Goal: Transaction & Acquisition: Purchase product/service

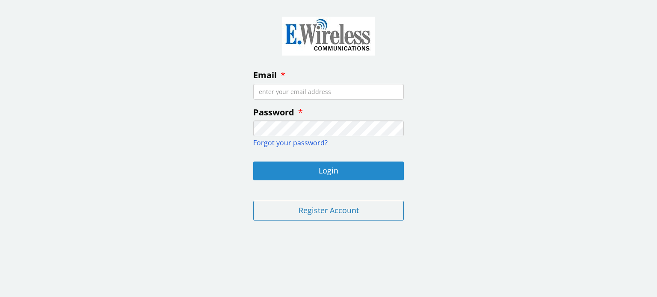
type input "[PERSON_NAME][EMAIL_ADDRESS][DOMAIN_NAME]"
click at [332, 168] on button "Login" at bounding box center [328, 171] width 151 height 19
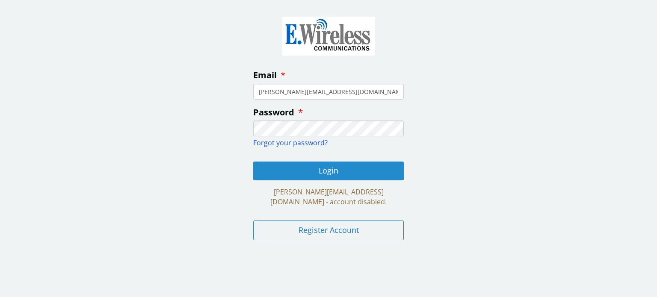
click at [332, 168] on button "Login" at bounding box center [328, 171] width 151 height 19
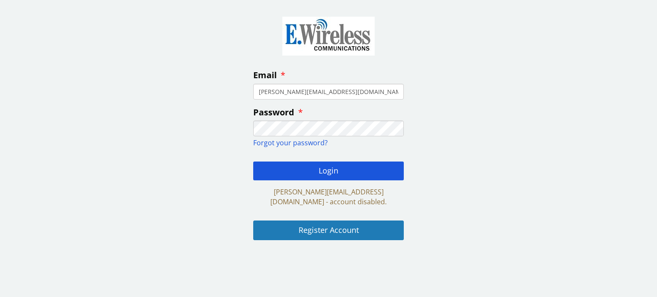
click at [328, 229] on button "Register Account" at bounding box center [328, 231] width 151 height 20
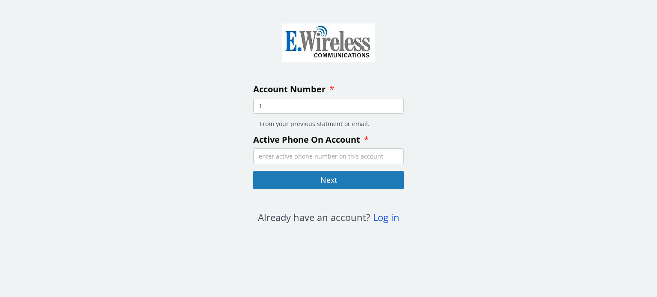
type input "1"
click at [395, 104] on input "1" at bounding box center [328, 106] width 151 height 16
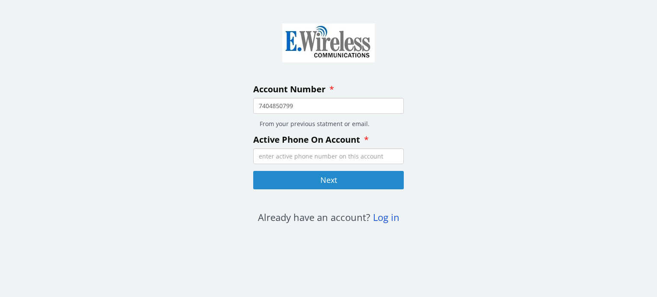
type input "7404850799"
click at [327, 182] on button "Next" at bounding box center [328, 180] width 151 height 19
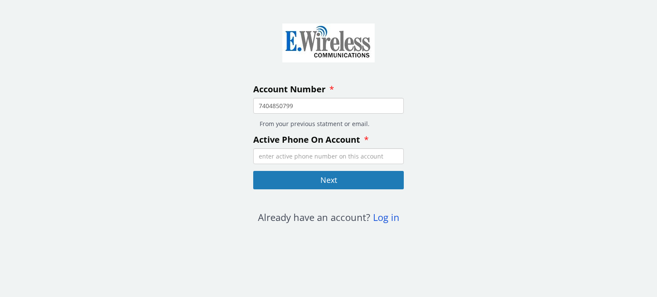
click at [281, 157] on input "Active Phone On Account" at bounding box center [328, 156] width 151 height 16
type input "17404850799"
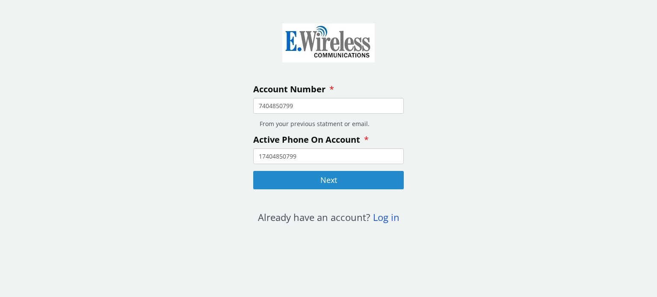
click at [326, 177] on button "Next" at bounding box center [328, 180] width 151 height 19
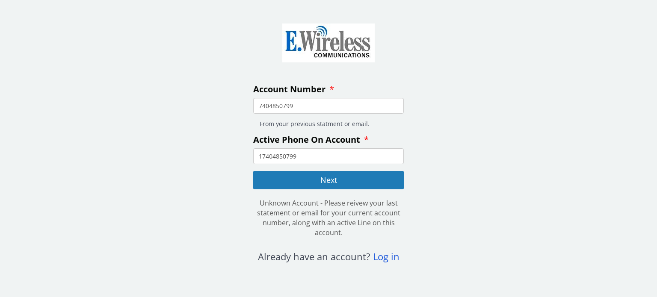
click at [294, 105] on input "7404850799" at bounding box center [328, 106] width 151 height 16
type input "7"
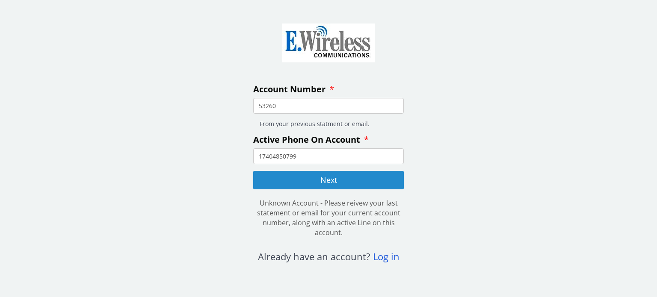
type input "53260"
click at [333, 184] on button "Next" at bounding box center [328, 180] width 151 height 19
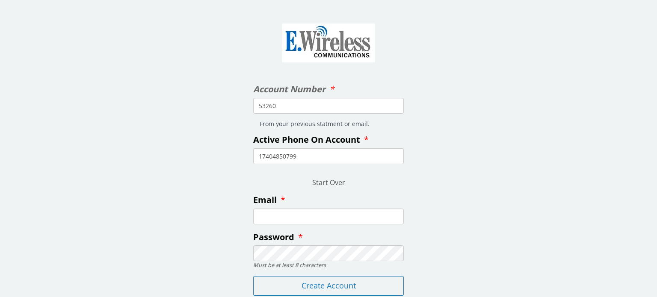
click at [262, 220] on input "Email" at bounding box center [328, 217] width 151 height 16
type input "[PERSON_NAME][EMAIL_ADDRESS][DOMAIN_NAME]"
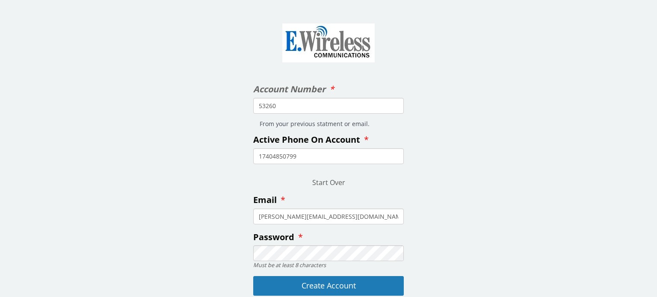
click at [334, 283] on button "Create Account" at bounding box center [328, 286] width 151 height 20
click at [325, 286] on button "Create Account" at bounding box center [328, 286] width 151 height 20
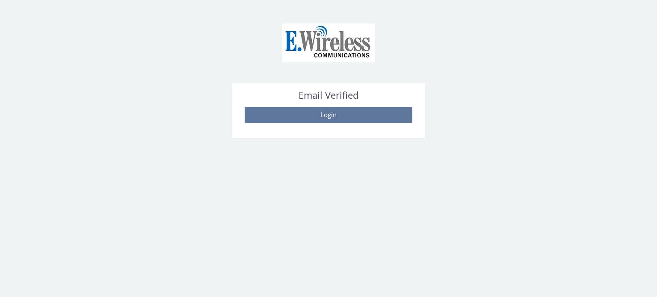
click at [332, 112] on button "Login" at bounding box center [329, 115] width 168 height 16
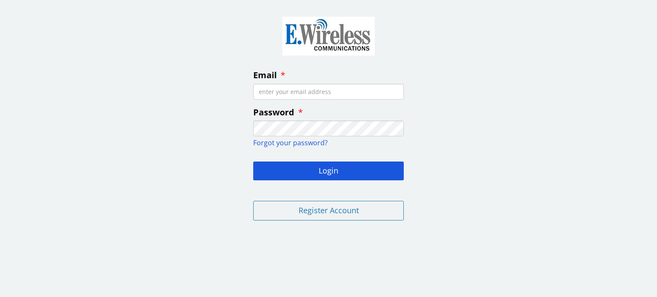
type input "[PERSON_NAME][EMAIL_ADDRESS][DOMAIN_NAME]"
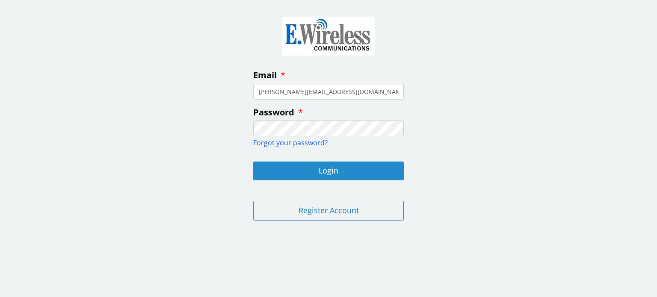
click at [326, 171] on button "Login" at bounding box center [328, 171] width 151 height 19
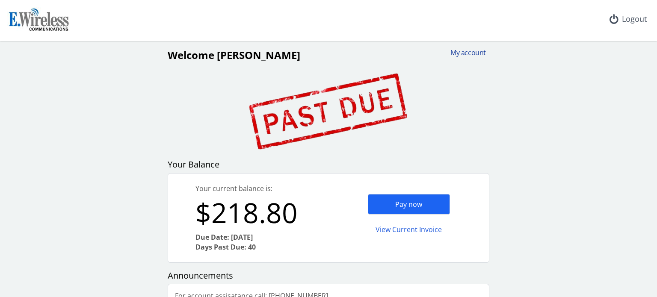
click at [467, 51] on div "My account" at bounding box center [465, 53] width 41 height 10
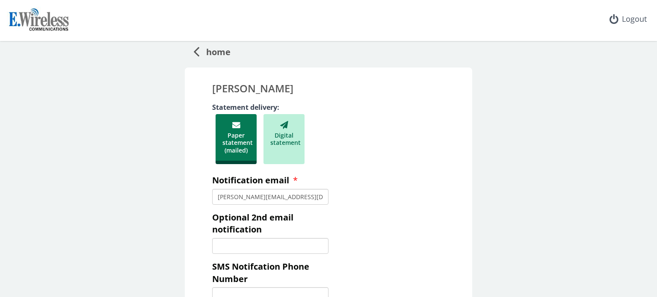
click at [284, 138] on div "Digital statement" at bounding box center [283, 139] width 41 height 50
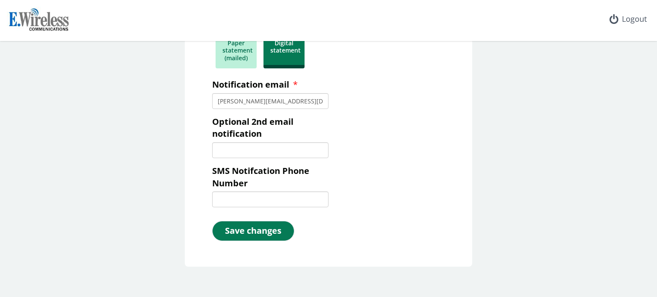
scroll to position [93, 0]
click at [254, 228] on button "Save changes" at bounding box center [253, 231] width 82 height 20
click at [264, 227] on button "Save changes" at bounding box center [253, 231] width 82 height 20
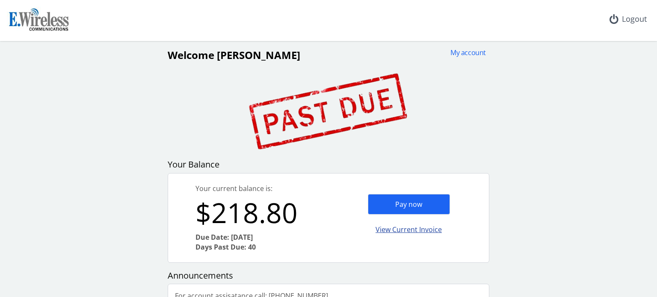
click at [402, 230] on div "View Current Invoice" at bounding box center [409, 230] width 82 height 20
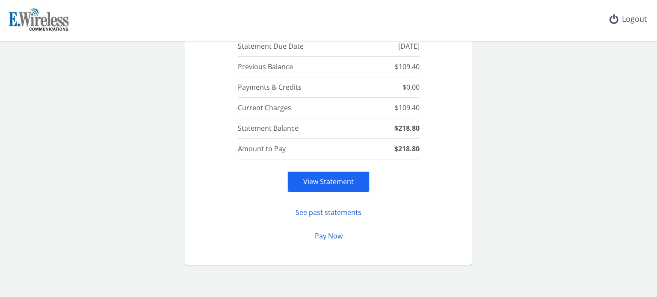
scroll to position [129, 0]
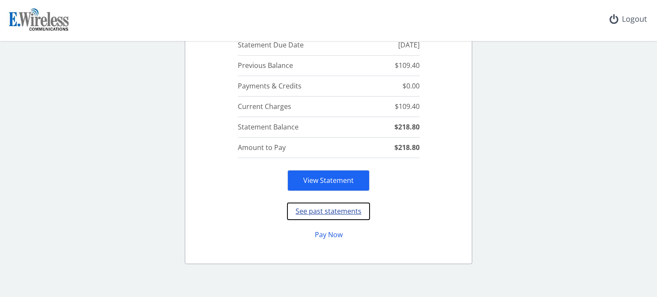
click at [340, 208] on button "See past statements" at bounding box center [328, 211] width 82 height 17
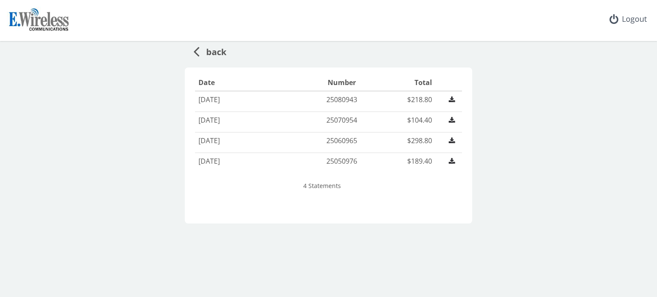
click at [528, 180] on div "back Date Number Total [DATE] 25080943 $218.80 [DATE] 25070954 $104.40 [DATE] 2…" at bounding box center [328, 132] width 650 height 183
click at [196, 49] on icon at bounding box center [196, 51] width 6 height 17
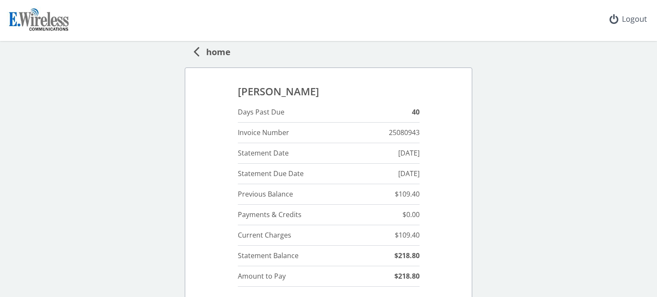
click at [194, 52] on icon at bounding box center [196, 51] width 6 height 17
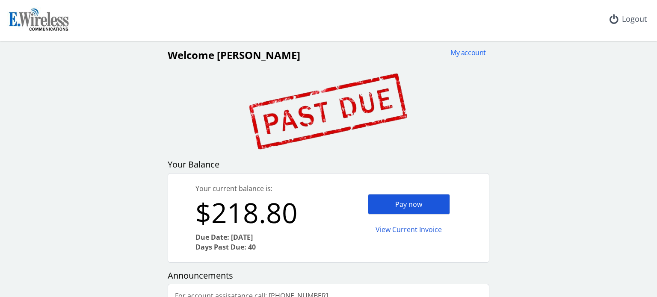
click at [402, 208] on div "Pay now" at bounding box center [409, 204] width 82 height 21
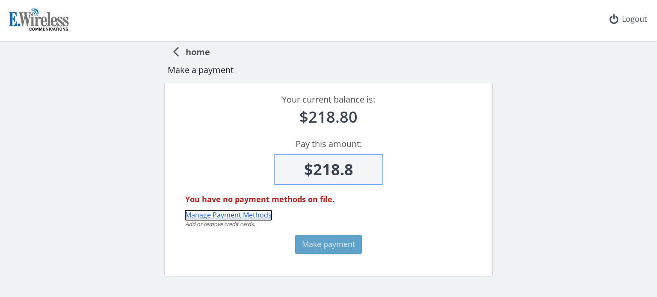
click at [213, 215] on button "Manage Payment Methods" at bounding box center [228, 215] width 86 height 10
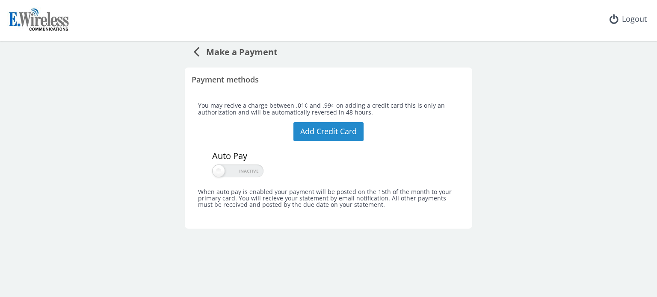
click at [337, 130] on button "Add Credit Card" at bounding box center [328, 131] width 70 height 19
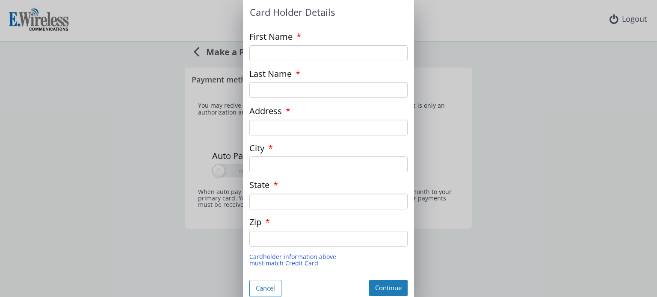
type input "[PERSON_NAME]"
type input "OH"
type input "43028"
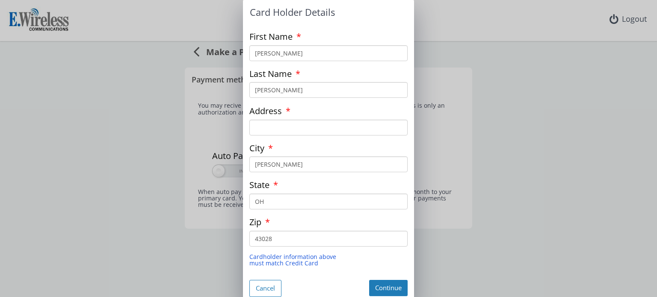
click at [259, 130] on input "Address" at bounding box center [328, 128] width 158 height 16
type input "[STREET_ADDRESS]"
click at [385, 286] on button "Continue" at bounding box center [388, 288] width 38 height 16
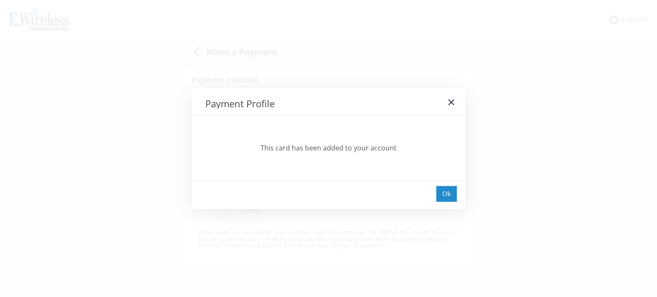
click at [443, 191] on div "Ok" at bounding box center [446, 194] width 21 height 16
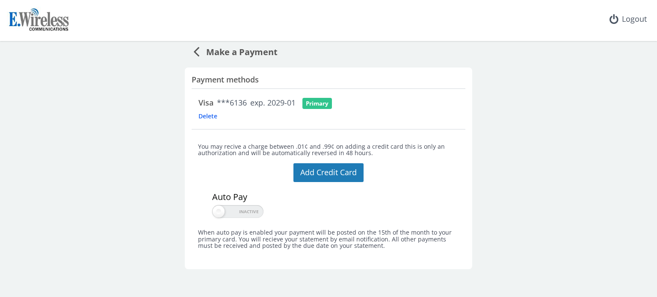
click at [195, 51] on icon at bounding box center [196, 51] width 6 height 17
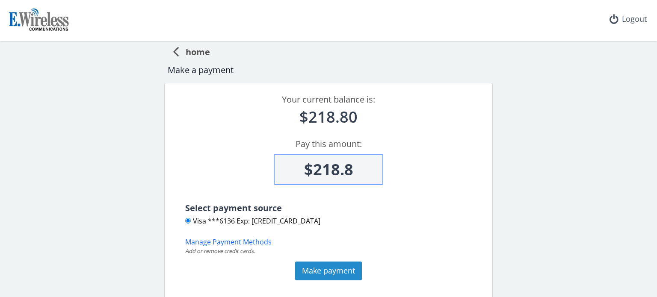
click at [329, 270] on button "Make payment" at bounding box center [328, 271] width 67 height 19
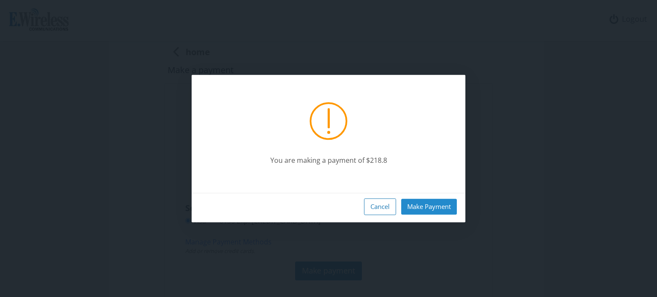
click at [434, 207] on button "Make Payment" at bounding box center [429, 207] width 56 height 16
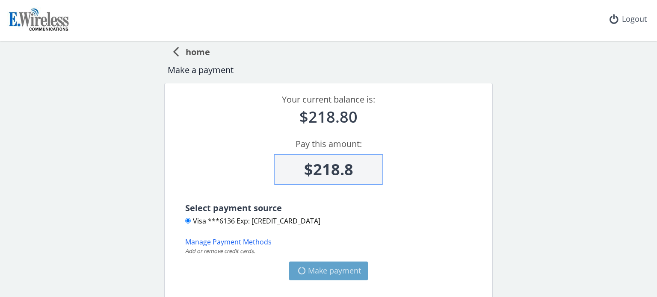
type input "$0"
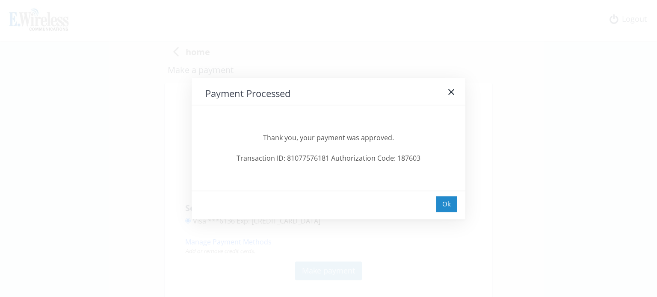
click at [446, 203] on div "Ok" at bounding box center [446, 204] width 21 height 16
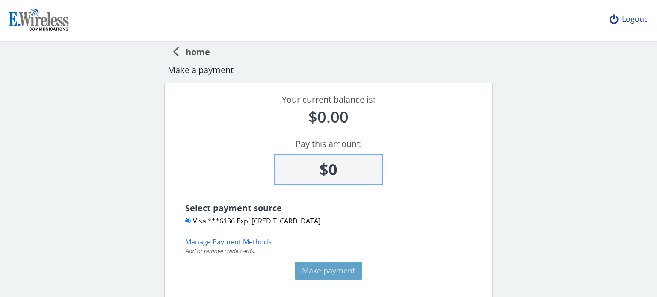
click at [626, 18] on div "Logout" at bounding box center [627, 19] width 51 height 38
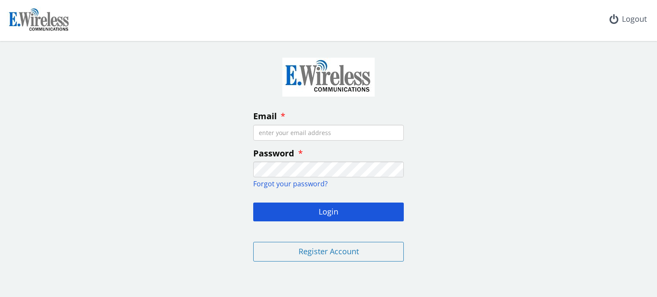
type input "[PERSON_NAME][EMAIL_ADDRESS][DOMAIN_NAME]"
